Goal: Task Accomplishment & Management: Use online tool/utility

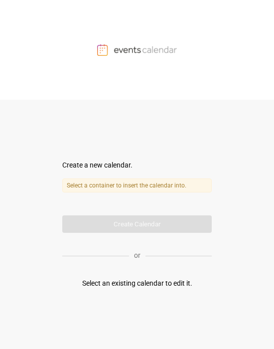
click at [120, 183] on form "Create a new calendar. Select a container to insert the calendar into. Calendar…" at bounding box center [137, 196] width 150 height 73
click at [126, 183] on div "Select an existing calendar to edit it." at bounding box center [137, 283] width 110 height 10
click at [96, 183] on div "Select an existing calendar to edit it." at bounding box center [137, 283] width 110 height 10
click at [90, 164] on div "Create a new calendar." at bounding box center [137, 165] width 150 height 10
click at [92, 180] on label "Select a container to insert the calendar into." at bounding box center [137, 186] width 150 height 14
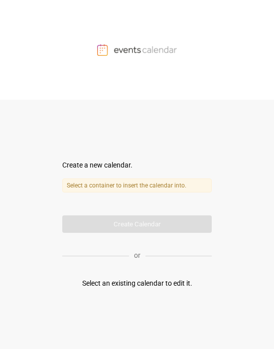
click at [119, 181] on label "Select a container to insert the calendar into." at bounding box center [137, 186] width 150 height 14
click at [100, 183] on label "Select a container to insert the calendar into." at bounding box center [137, 186] width 150 height 14
click at [118, 183] on div "Select an existing calendar to edit it." at bounding box center [137, 283] width 110 height 10
click at [190, 37] on div at bounding box center [137, 50] width 274 height 100
click at [142, 46] on img at bounding box center [137, 50] width 80 height 12
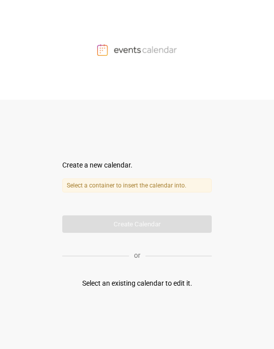
click at [119, 222] on form "Create a new calendar. Select a container to insert the calendar into. Calendar…" at bounding box center [137, 196] width 150 height 73
click at [137, 190] on label "Select a container to insert the calendar into." at bounding box center [137, 186] width 150 height 14
click at [107, 169] on div "Create a new calendar." at bounding box center [137, 165] width 150 height 10
click at [115, 177] on form "Create a new calendar. Select a container to insert the calendar into. Calendar…" at bounding box center [137, 196] width 150 height 73
click at [128, 66] on div at bounding box center [137, 50] width 274 height 100
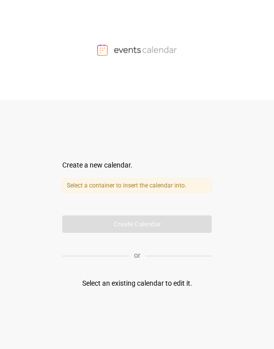
click at [127, 46] on img at bounding box center [137, 50] width 80 height 12
click at [146, 224] on div "Create a new calendar. Select a container to insert the calendar into. Calendar…" at bounding box center [137, 224] width 150 height 249
click at [120, 224] on div "Select an existing calendar to edit it." at bounding box center [137, 283] width 110 height 10
click at [161, 224] on div "Select an existing calendar to edit it." at bounding box center [137, 283] width 110 height 10
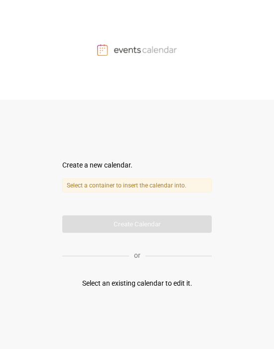
click at [127, 187] on label "Select a container to insert the calendar into." at bounding box center [137, 186] width 150 height 14
click at [141, 201] on div "Select a container to insert the calendar into. Calendar name" at bounding box center [137, 193] width 150 height 29
click at [101, 175] on form "Create a new calendar. Select a container to insert the calendar into. Calendar…" at bounding box center [137, 196] width 150 height 73
click at [138, 126] on div "Create a new calendar. Select a container to insert the calendar into. Calendar…" at bounding box center [137, 224] width 150 height 249
click at [142, 201] on div "Select an existing calendar to edit it." at bounding box center [137, 283] width 110 height 10
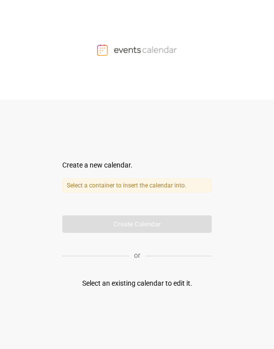
click at [142, 201] on form "Create a new calendar. Select a container to insert the calendar into. Calendar…" at bounding box center [137, 196] width 150 height 73
click at [130, 194] on div "Select a container to insert the calendar into. Calendar name" at bounding box center [137, 193] width 150 height 29
click at [96, 158] on div "Create a new calendar. Select a container to insert the calendar into. Calendar…" at bounding box center [137, 224] width 150 height 249
